Goal: Contribute content: Contribute content

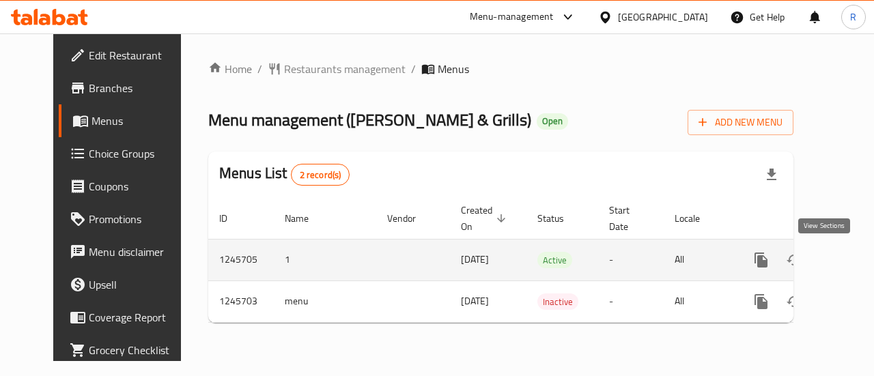
click at [854, 259] on icon "enhanced table" at bounding box center [860, 260] width 12 height 12
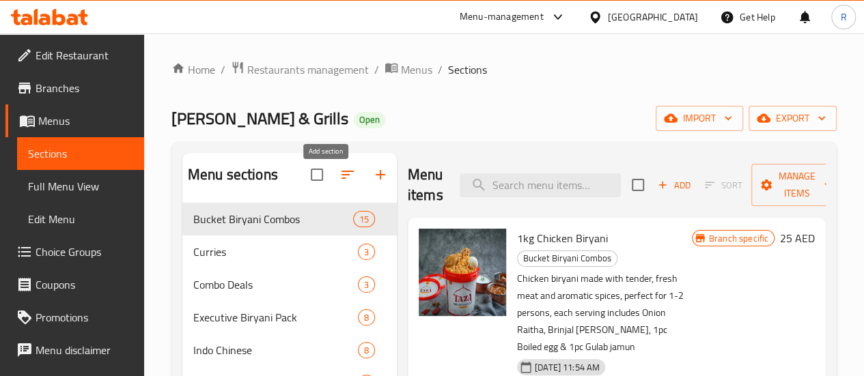
click at [372, 181] on icon "button" at bounding box center [380, 175] width 16 height 16
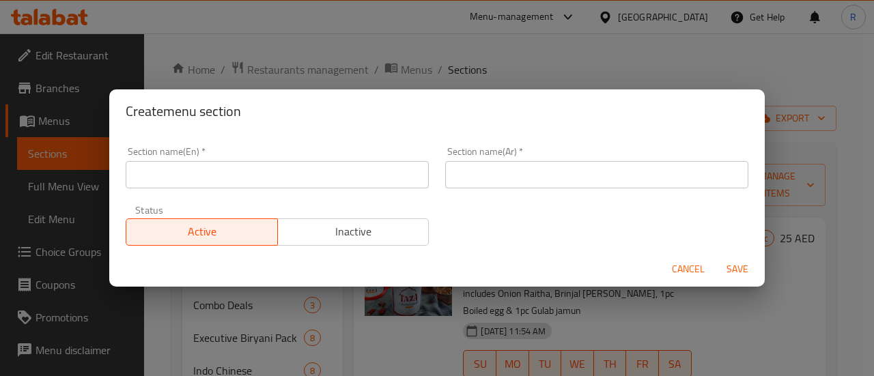
click at [189, 176] on input "text" at bounding box center [277, 174] width 303 height 27
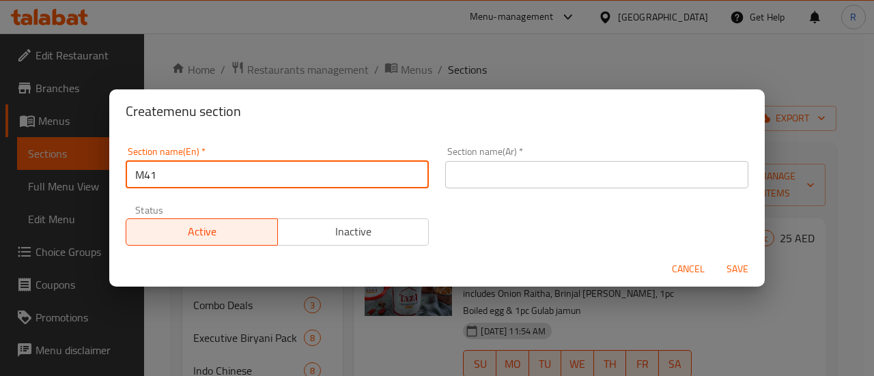
type input "M41"
click at [473, 178] on input "text" at bounding box center [596, 174] width 303 height 27
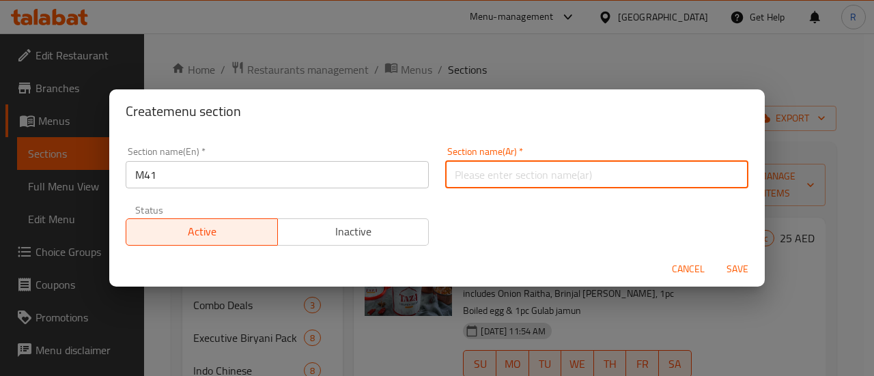
type input "أونام خاص"
drag, startPoint x: 733, startPoint y: 266, endPoint x: 726, endPoint y: 274, distance: 11.1
click at [732, 266] on span "Save" at bounding box center [737, 269] width 33 height 17
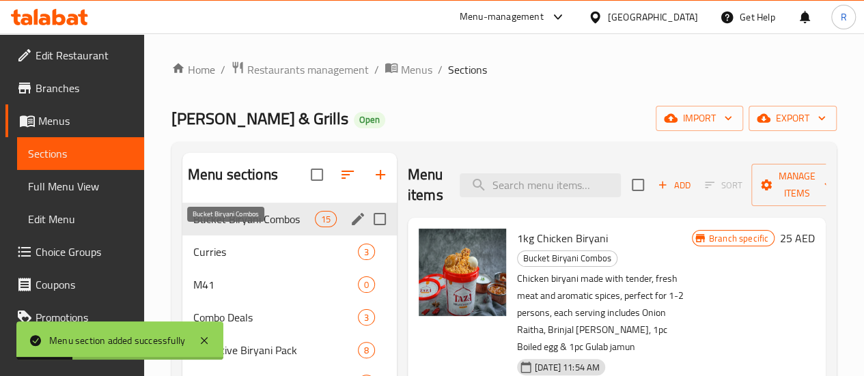
drag, startPoint x: 223, startPoint y: 307, endPoint x: 266, endPoint y: 229, distance: 89.6
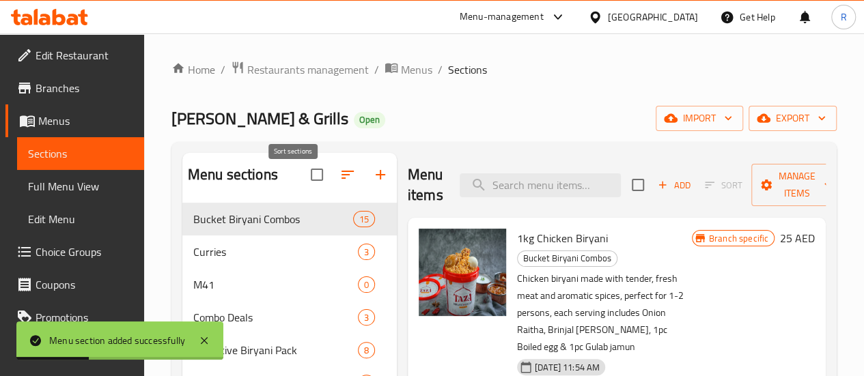
click at [340, 183] on icon "button" at bounding box center [348, 175] width 16 height 16
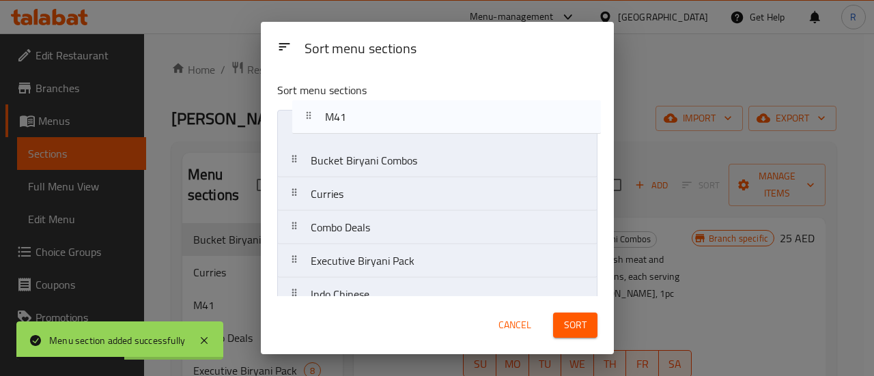
drag, startPoint x: 335, startPoint y: 200, endPoint x: 344, endPoint y: 137, distance: 63.6
click at [351, 115] on nav "Bucket Biryani Combos Curries M41 Combo Deals Executive Biryani Pack Indo Chine…" at bounding box center [437, 328] width 320 height 437
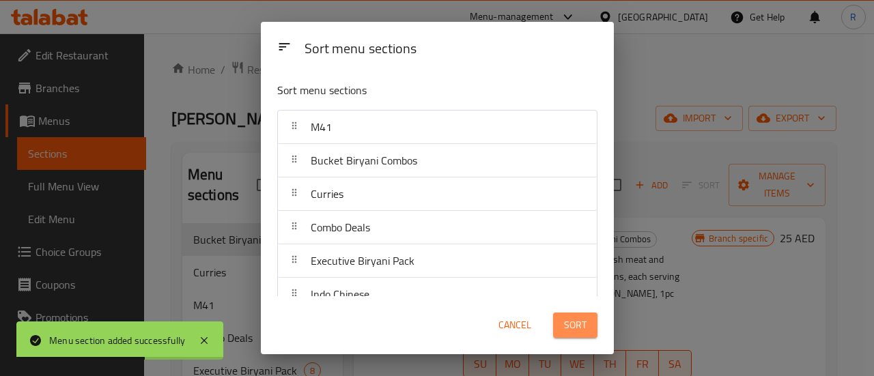
drag, startPoint x: 570, startPoint y: 333, endPoint x: 571, endPoint y: 327, distance: 7.0
click at [570, 329] on span "Sort" at bounding box center [575, 325] width 23 height 17
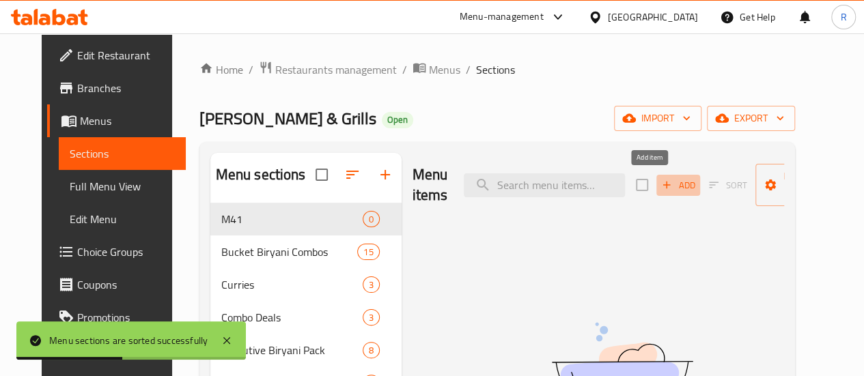
click at [660, 184] on span "Add" at bounding box center [678, 186] width 37 height 16
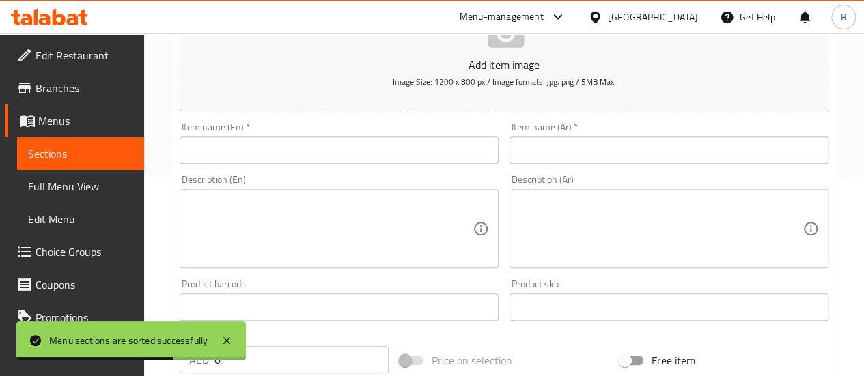
scroll to position [193, 0]
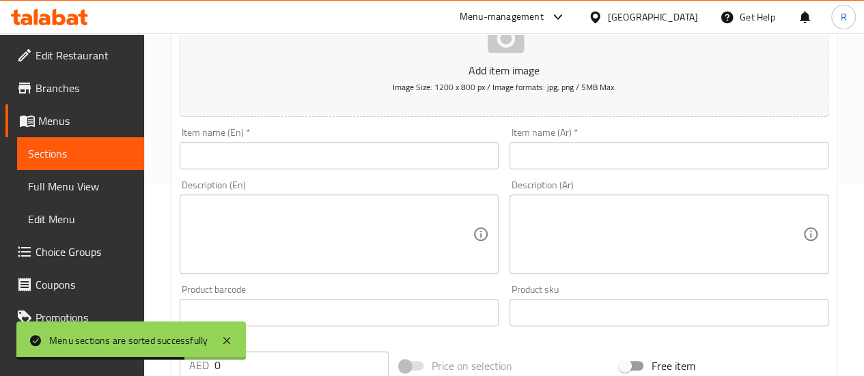
click at [383, 154] on input "text" at bounding box center [339, 155] width 319 height 27
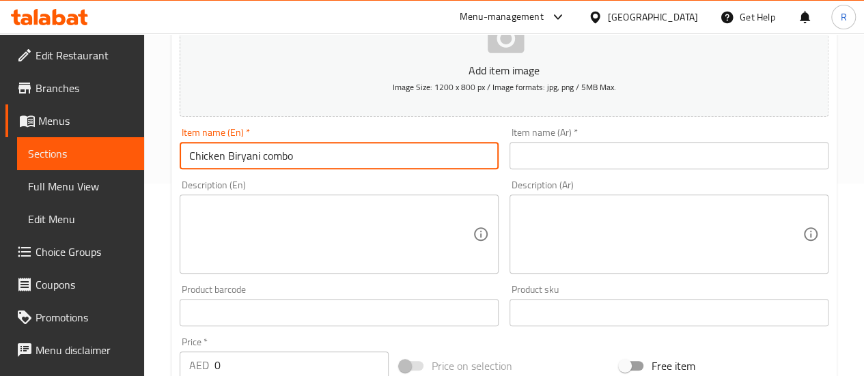
type input "Chicken Biryani combo"
click at [613, 153] on input "text" at bounding box center [669, 155] width 319 height 27
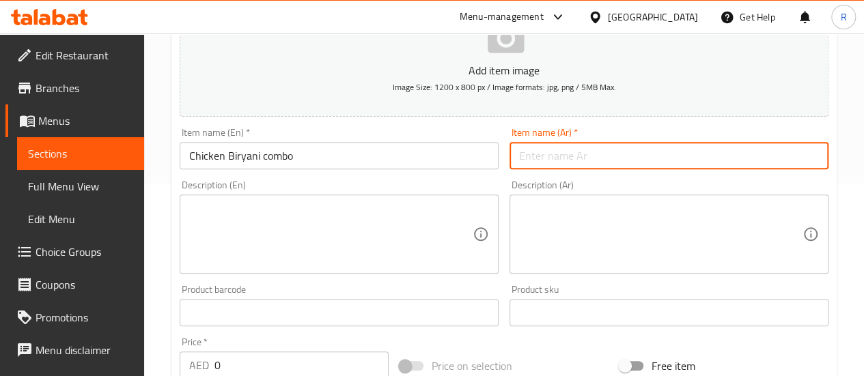
type input "أونام ساديا"
click at [307, 236] on textarea at bounding box center [331, 234] width 284 height 65
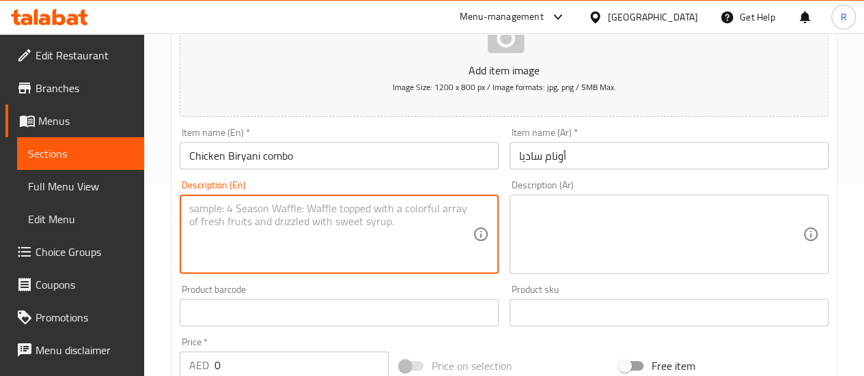
paste textarea "Chicken biryani made with fresh tender chicken and aromatic spices, perfect for…"
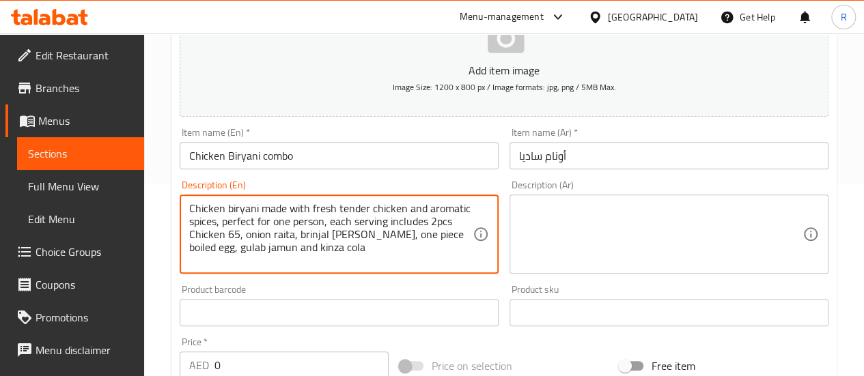
type textarea "Chicken biryani made with fresh tender chicken and aromatic spices, perfect for…"
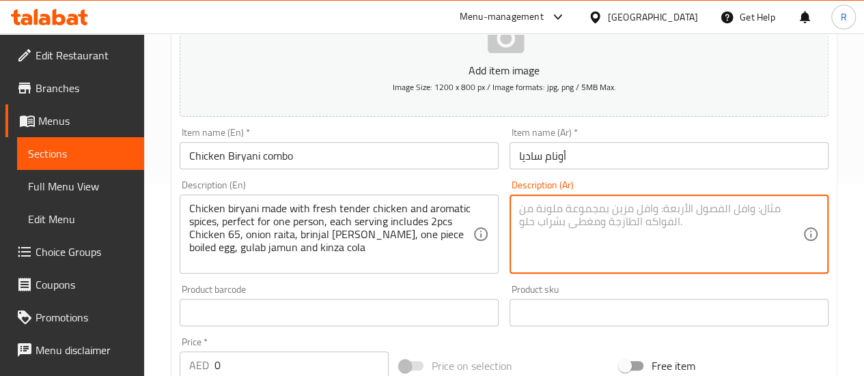
click at [582, 215] on textarea at bounding box center [661, 234] width 284 height 65
paste textarea "رياني دجاج مصنوع من دجاج طازج طري وتوابل عطرية، مثالي لشخص واحد، كل حصة تتضمن ق…"
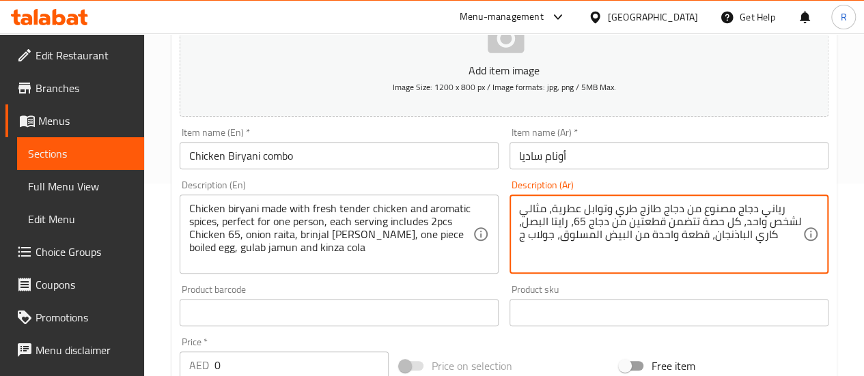
type textarea "رياني دجاج مصنوع من دجاج طازج طري وتوابل عطرية، مثالي لشخص واحد، كل حصة تتضمن ق…"
click at [252, 363] on input "0" at bounding box center [302, 365] width 174 height 27
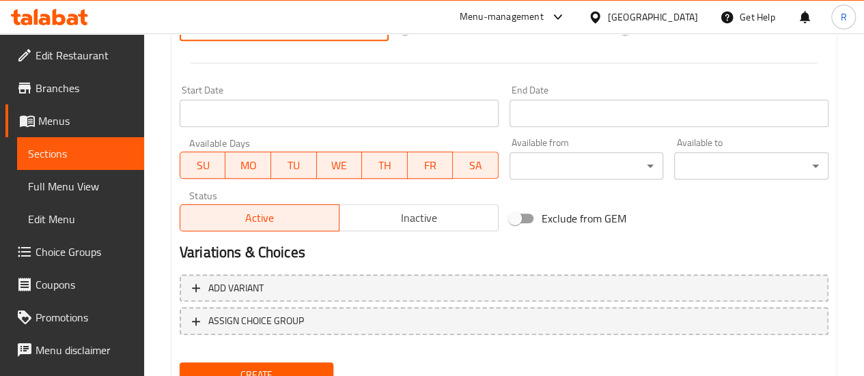
scroll to position [588, 0]
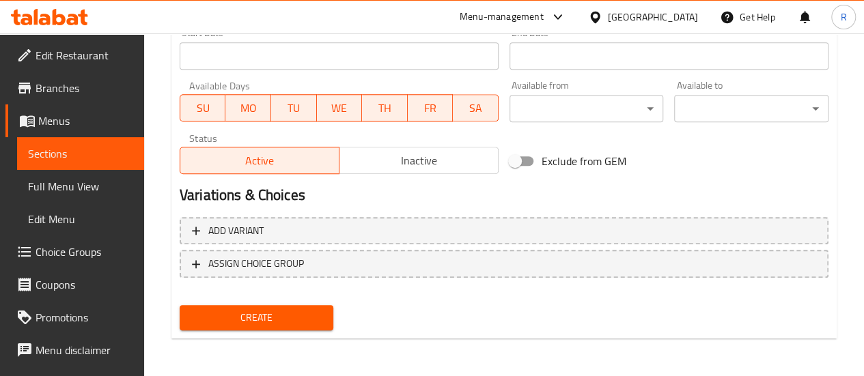
type input "29"
click at [247, 316] on span "Create" at bounding box center [257, 317] width 133 height 17
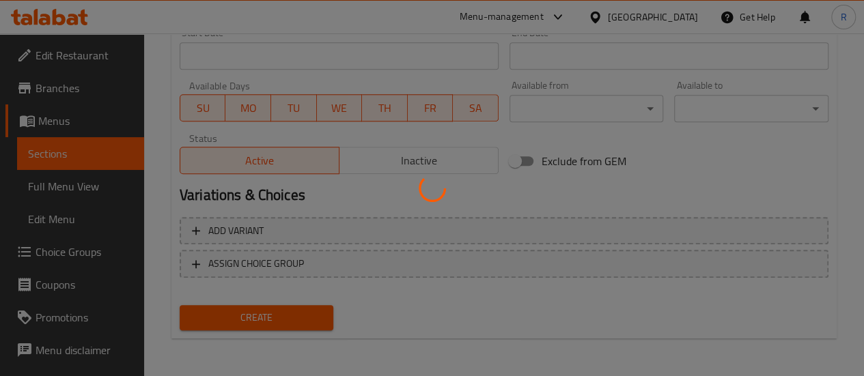
type input "0"
